Goal: Navigation & Orientation: Find specific page/section

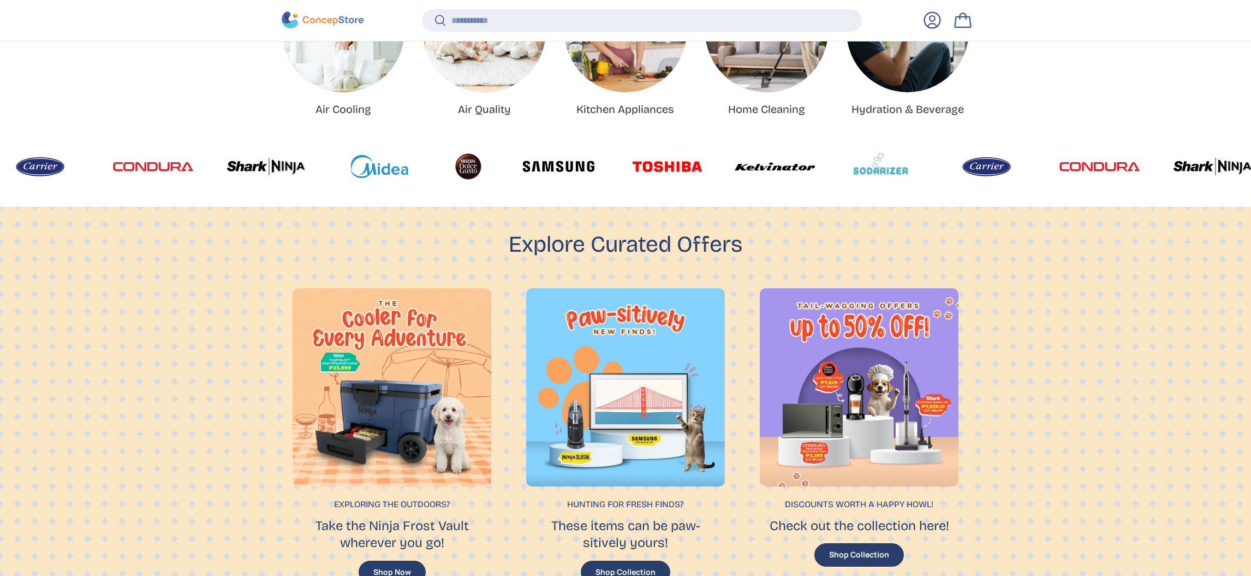
scroll to position [567, 0]
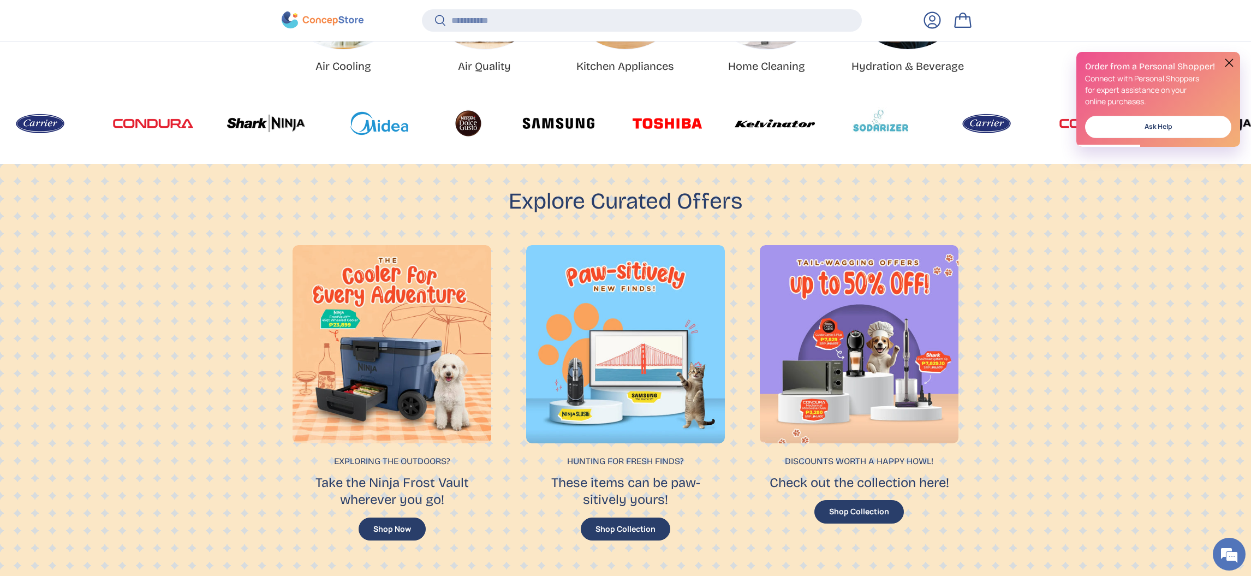
click at [601, 526] on button "Shop Collection" at bounding box center [626, 528] width 90 height 23
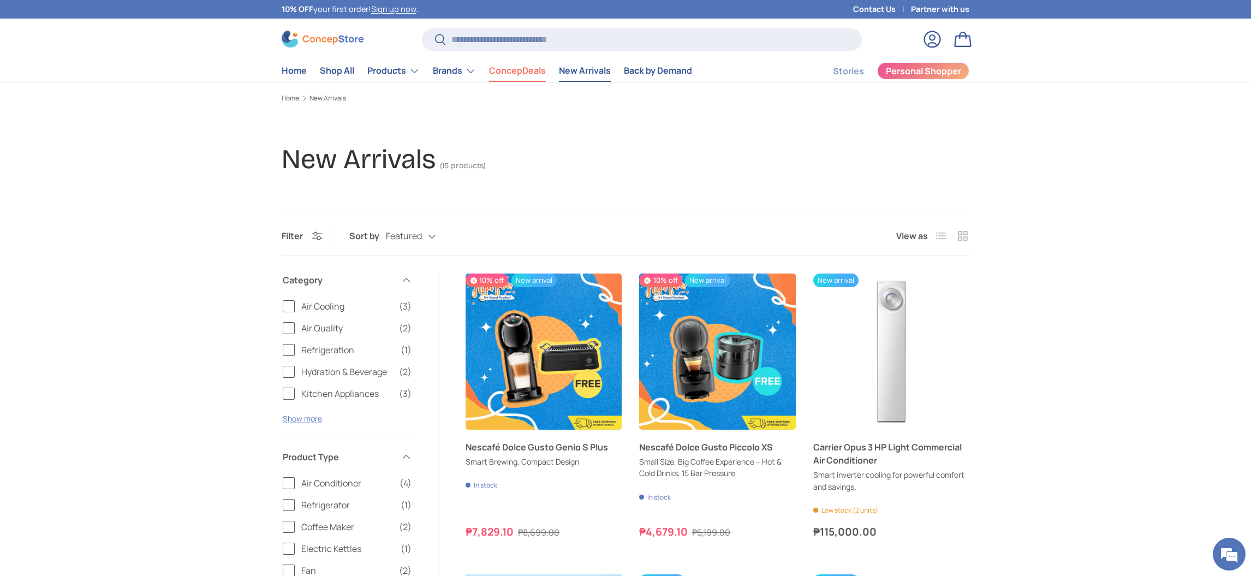
click at [535, 69] on link "ConcepDeals" at bounding box center [517, 70] width 57 height 21
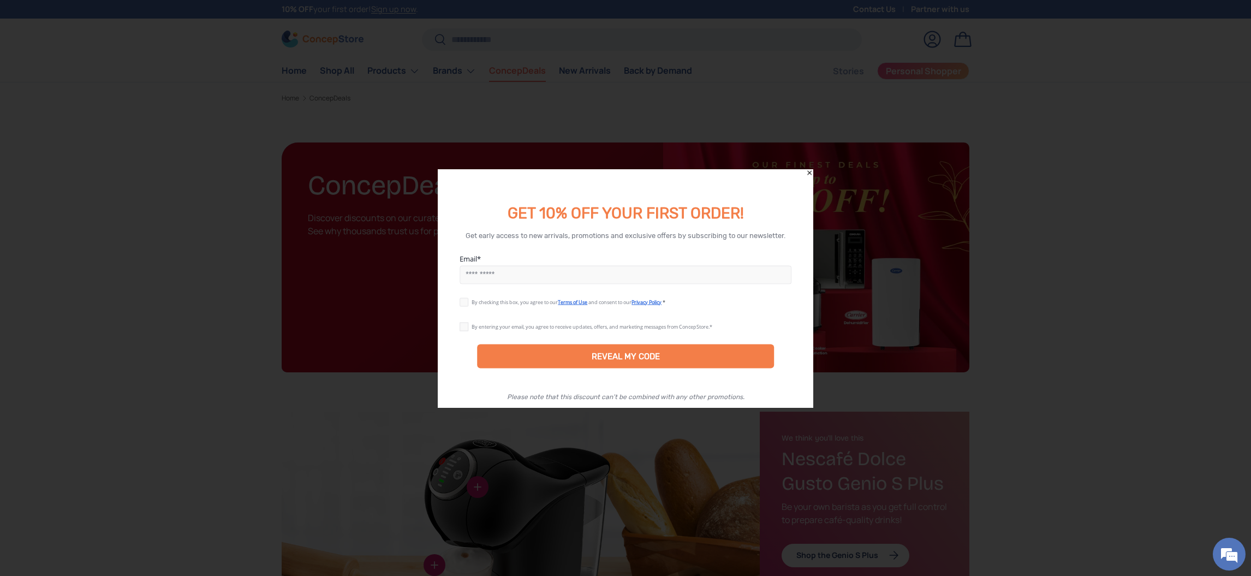
click at [814, 168] on div at bounding box center [625, 288] width 1251 height 576
click at [808, 173] on icon "Close" at bounding box center [809, 172] width 4 height 4
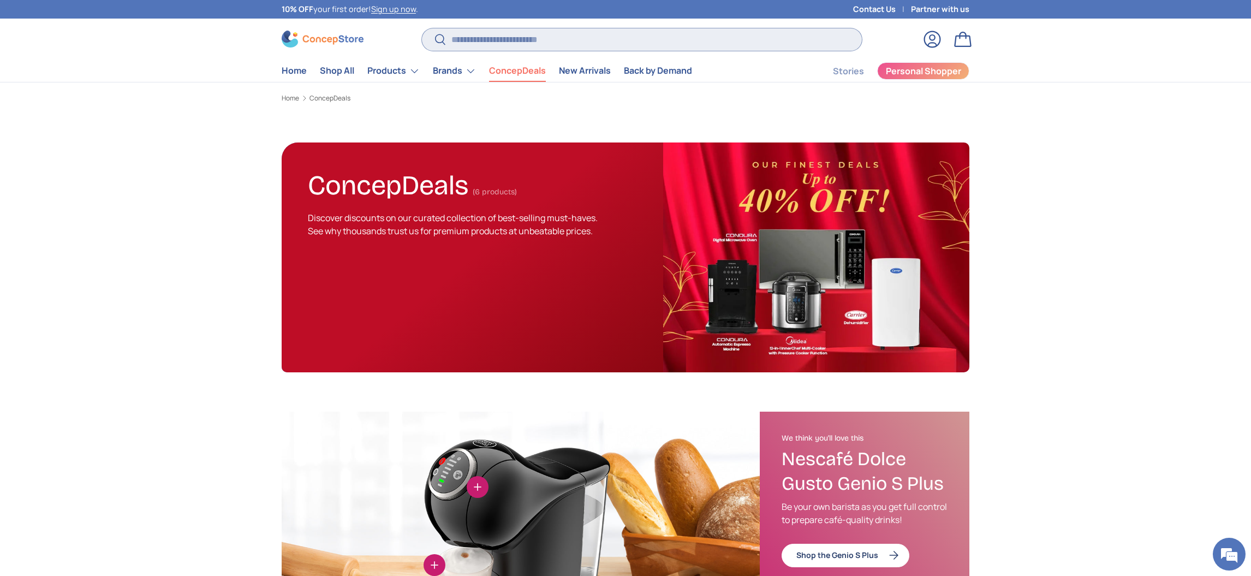
click at [537, 34] on input "Search" at bounding box center [642, 39] width 440 height 22
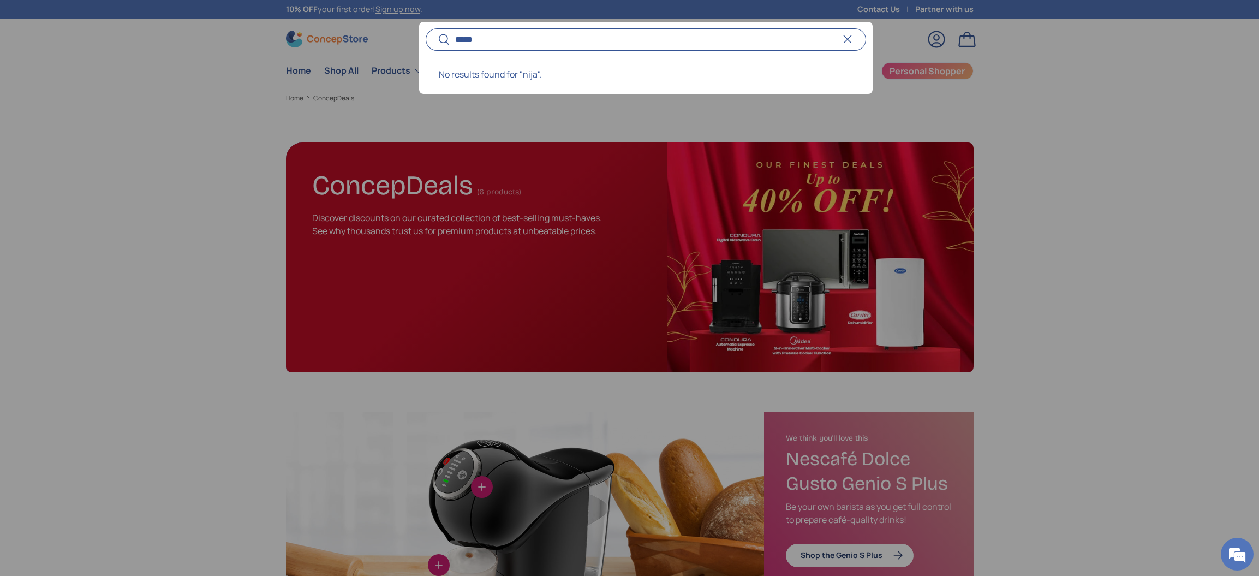
type input "*****"
click at [426, 27] on button "Search" at bounding box center [438, 40] width 25 height 26
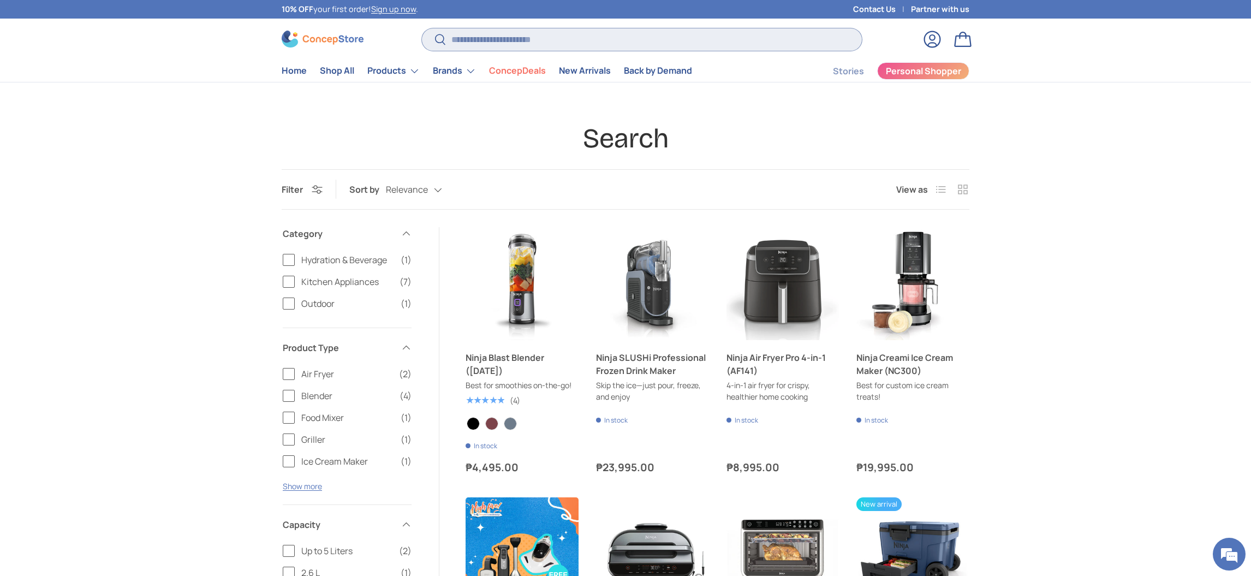
click at [474, 36] on input "Search" at bounding box center [642, 39] width 440 height 22
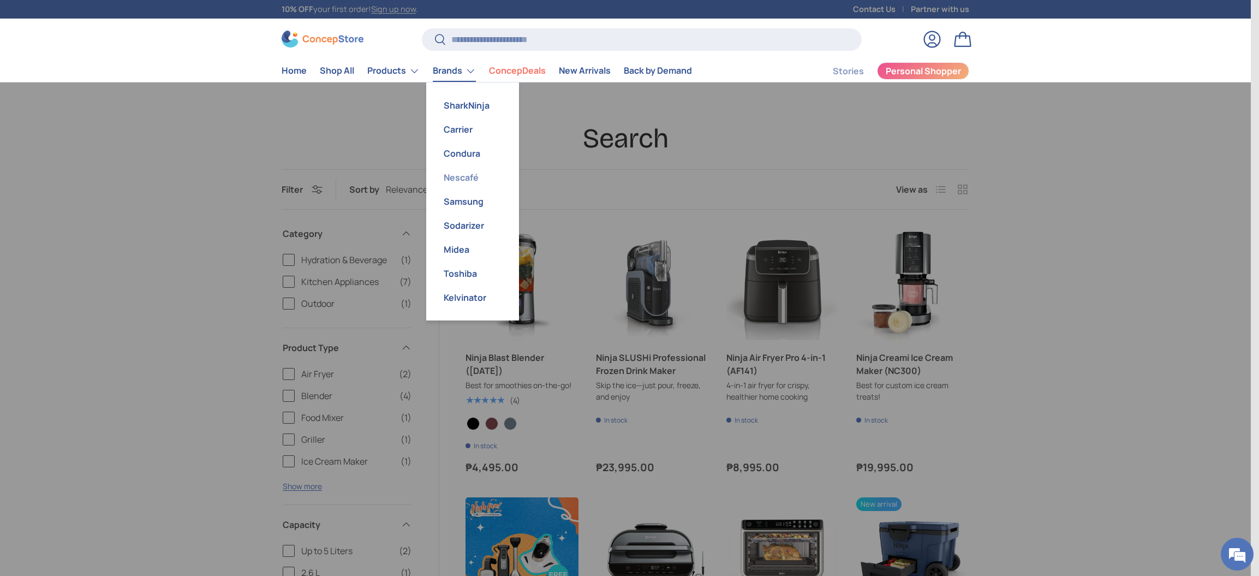
click at [446, 177] on link "Nescafé" at bounding box center [473, 177] width 80 height 24
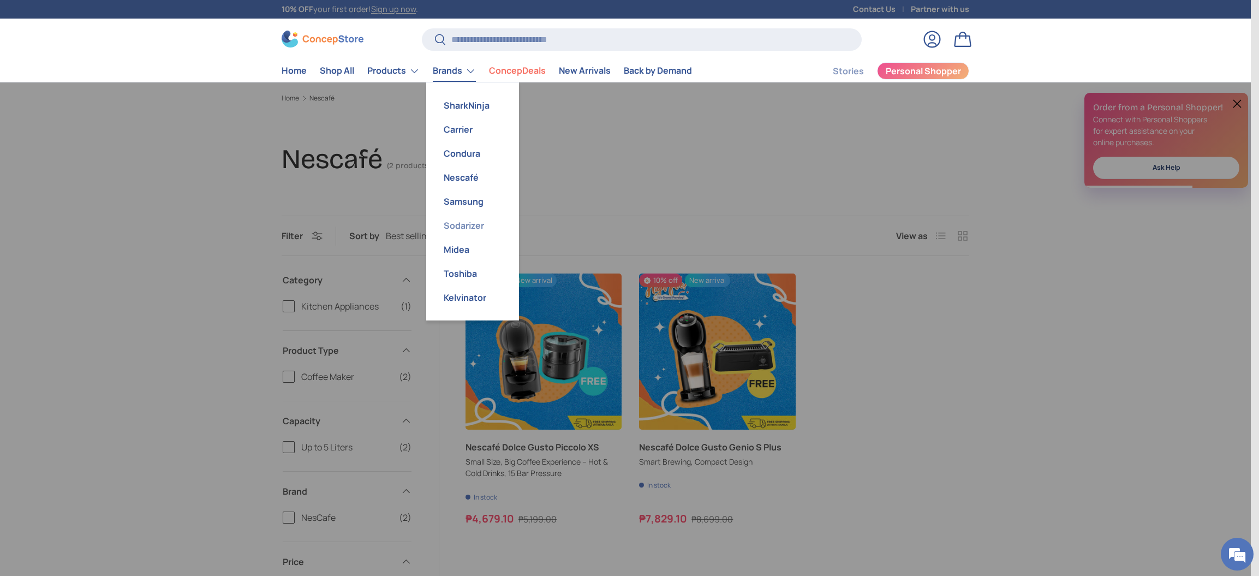
click at [451, 227] on link "Sodarizer" at bounding box center [473, 225] width 80 height 24
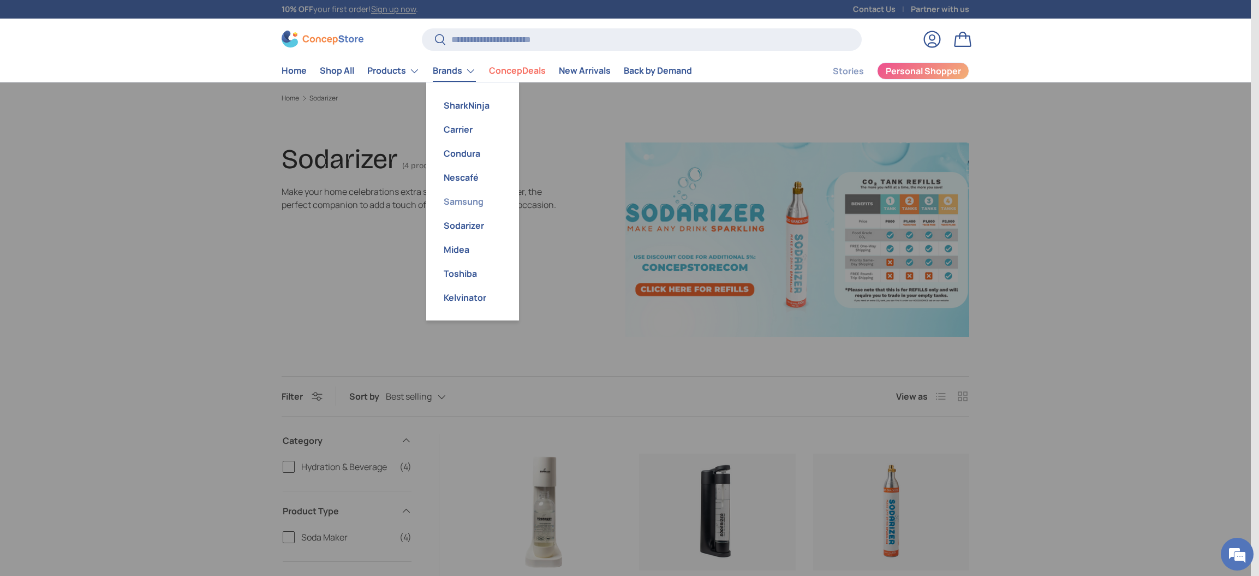
click at [456, 200] on link "Samsung" at bounding box center [473, 201] width 80 height 24
